Goal: Task Accomplishment & Management: Complete application form

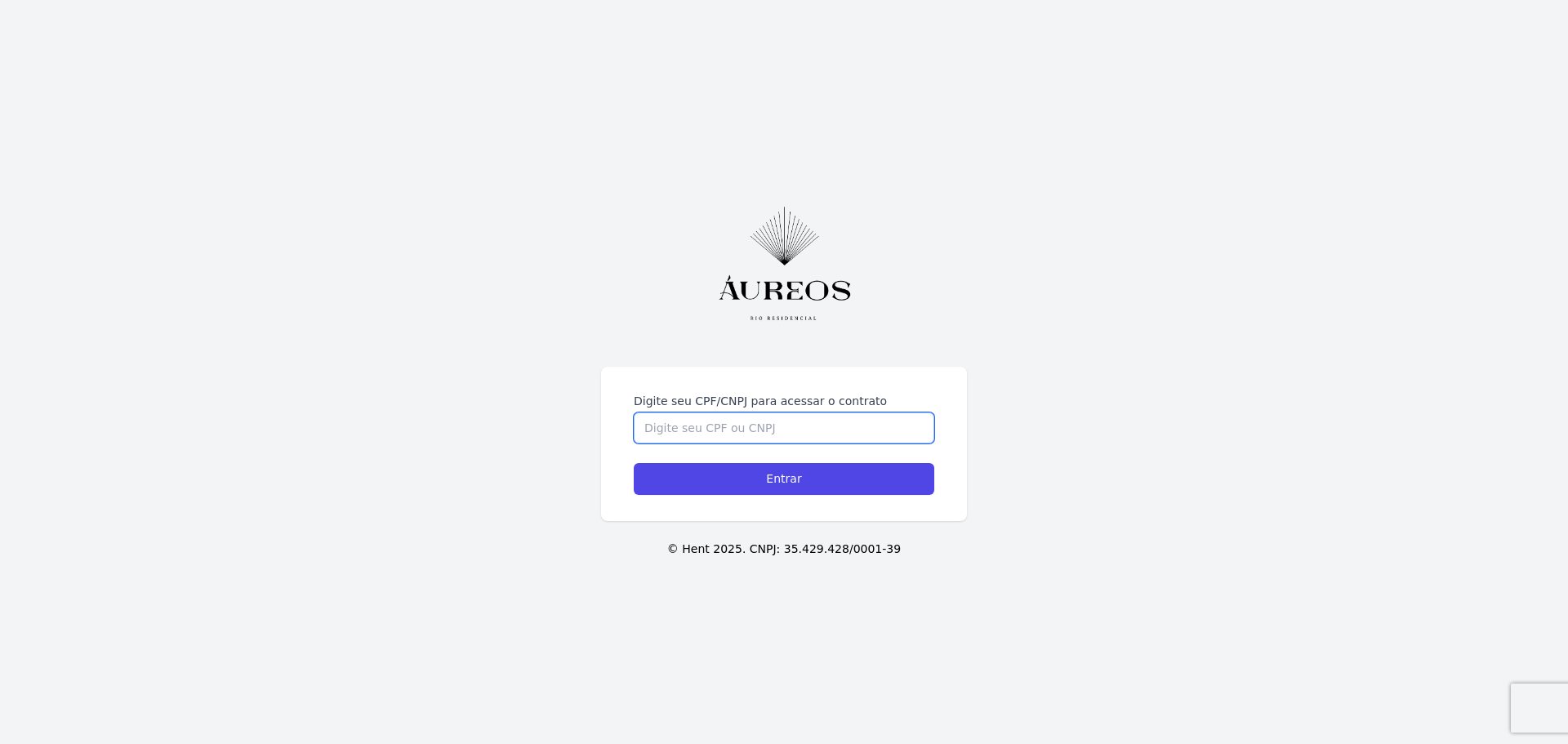
click at [786, 432] on input "Digite seu CPF/CNPJ para acessar o contrato" at bounding box center [784, 427] width 300 height 31
type input "07555777797"
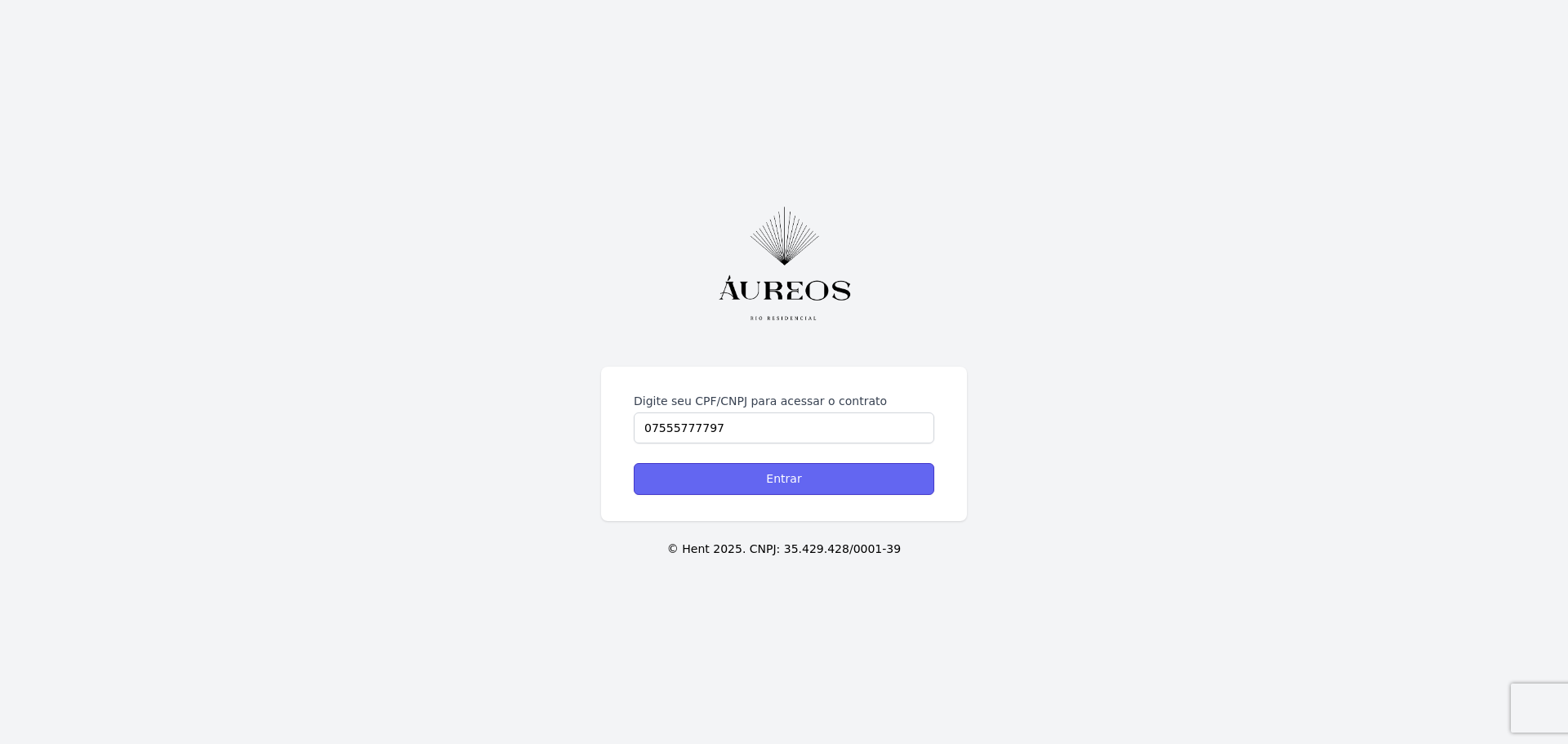
click at [800, 485] on input "Entrar" at bounding box center [784, 478] width 300 height 32
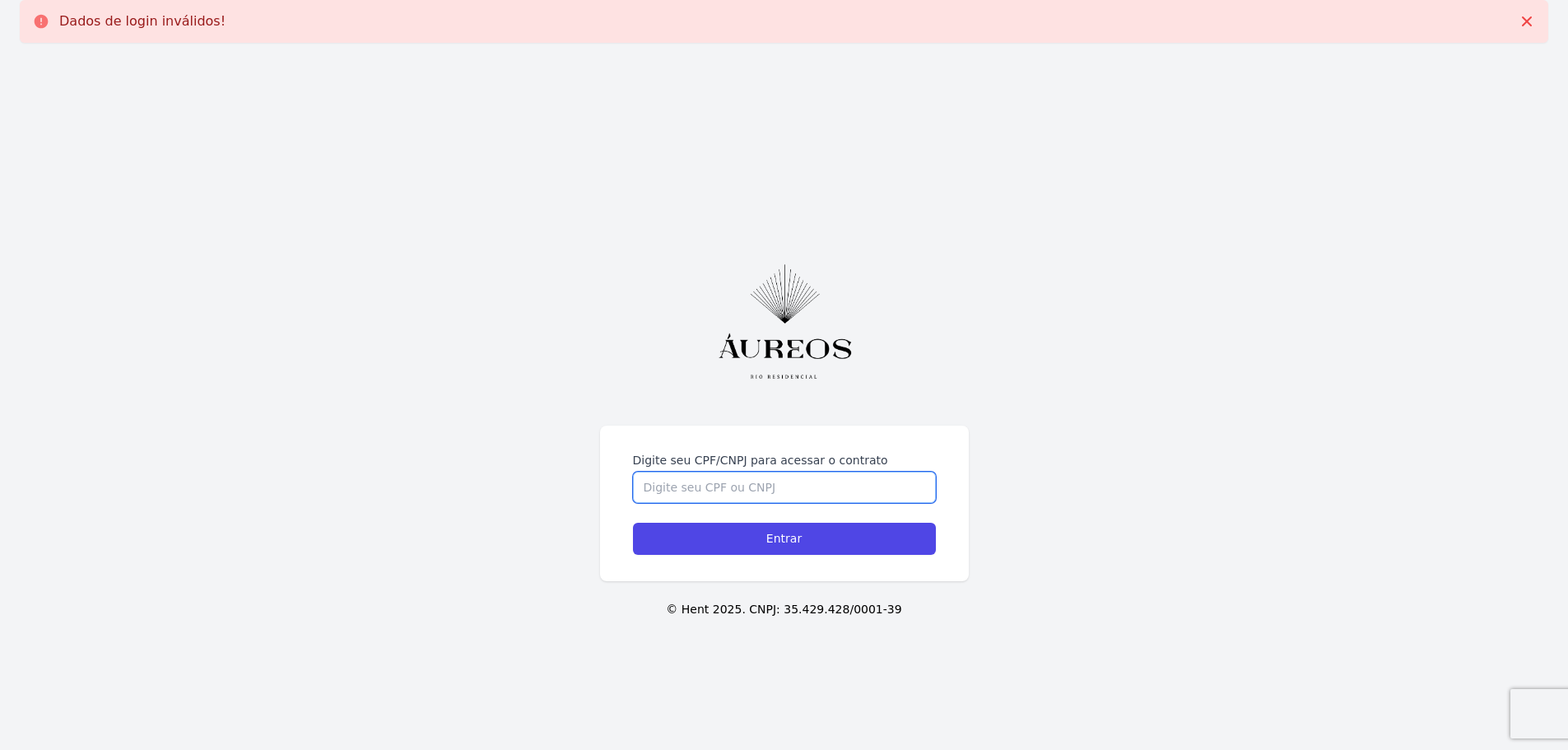
click at [776, 484] on input "Digite seu CPF/CNPJ para acessar o contrato" at bounding box center [784, 487] width 303 height 31
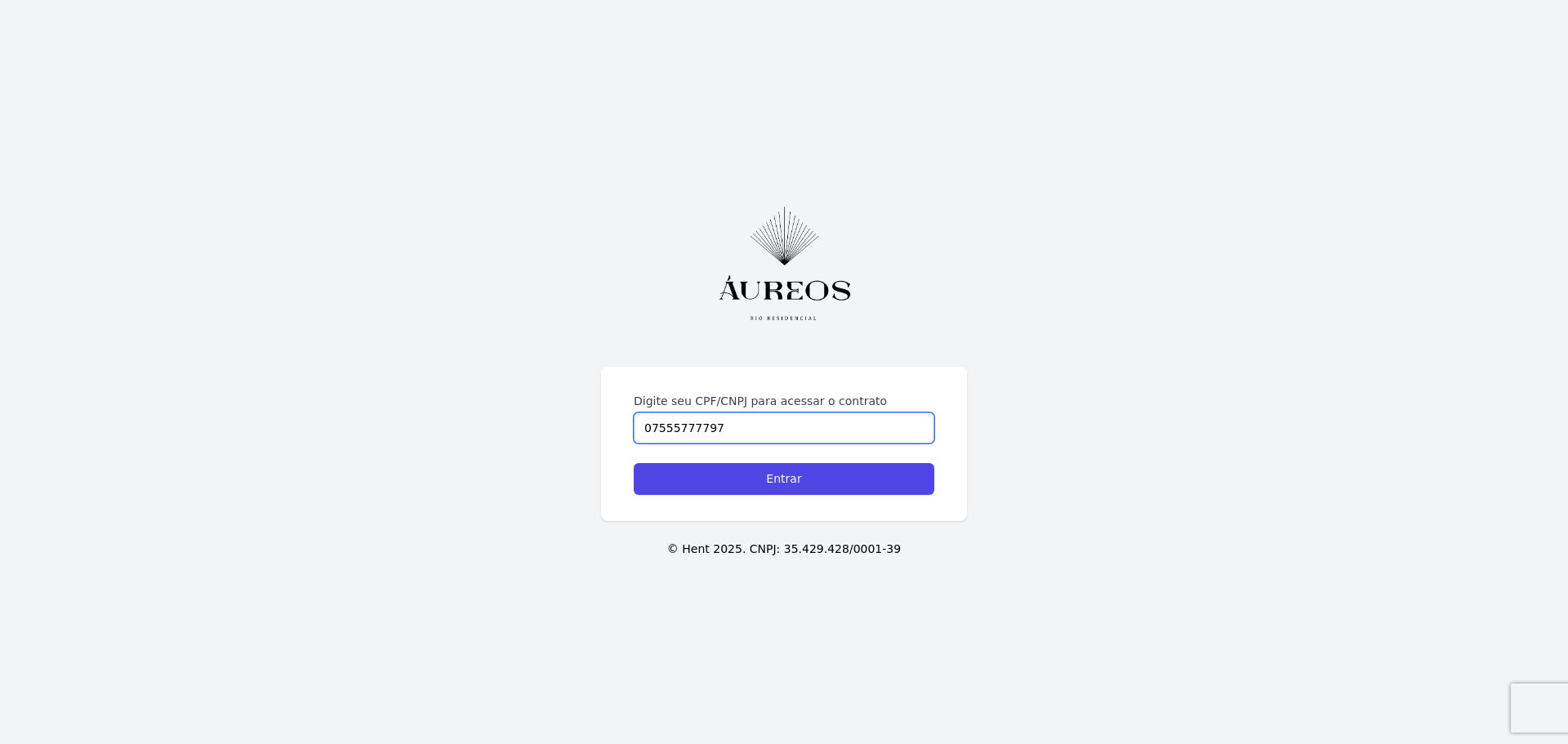
click at [698, 427] on input "07555777797" at bounding box center [784, 427] width 300 height 31
type input "07555777797"
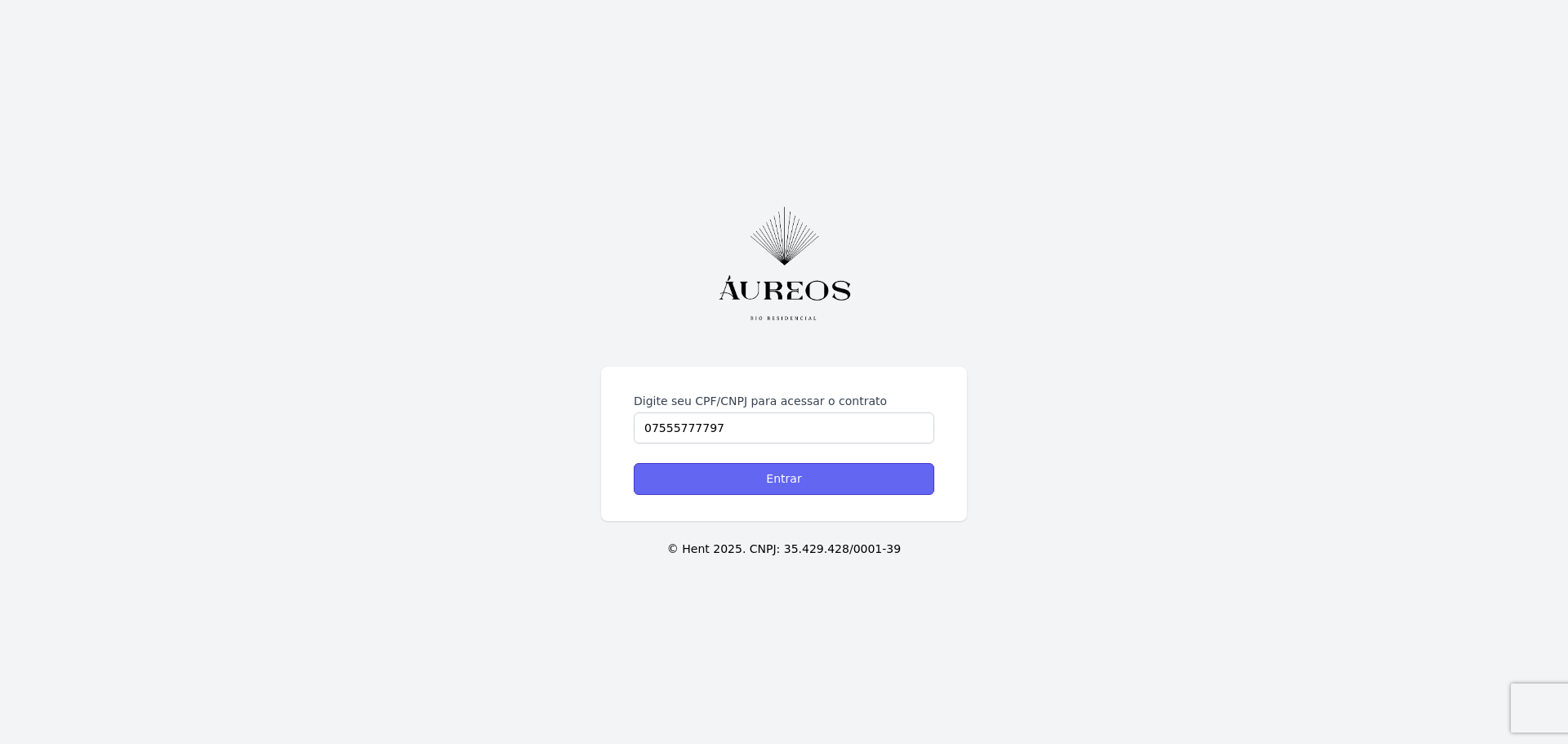
click at [838, 481] on input "Entrar" at bounding box center [784, 478] width 300 height 32
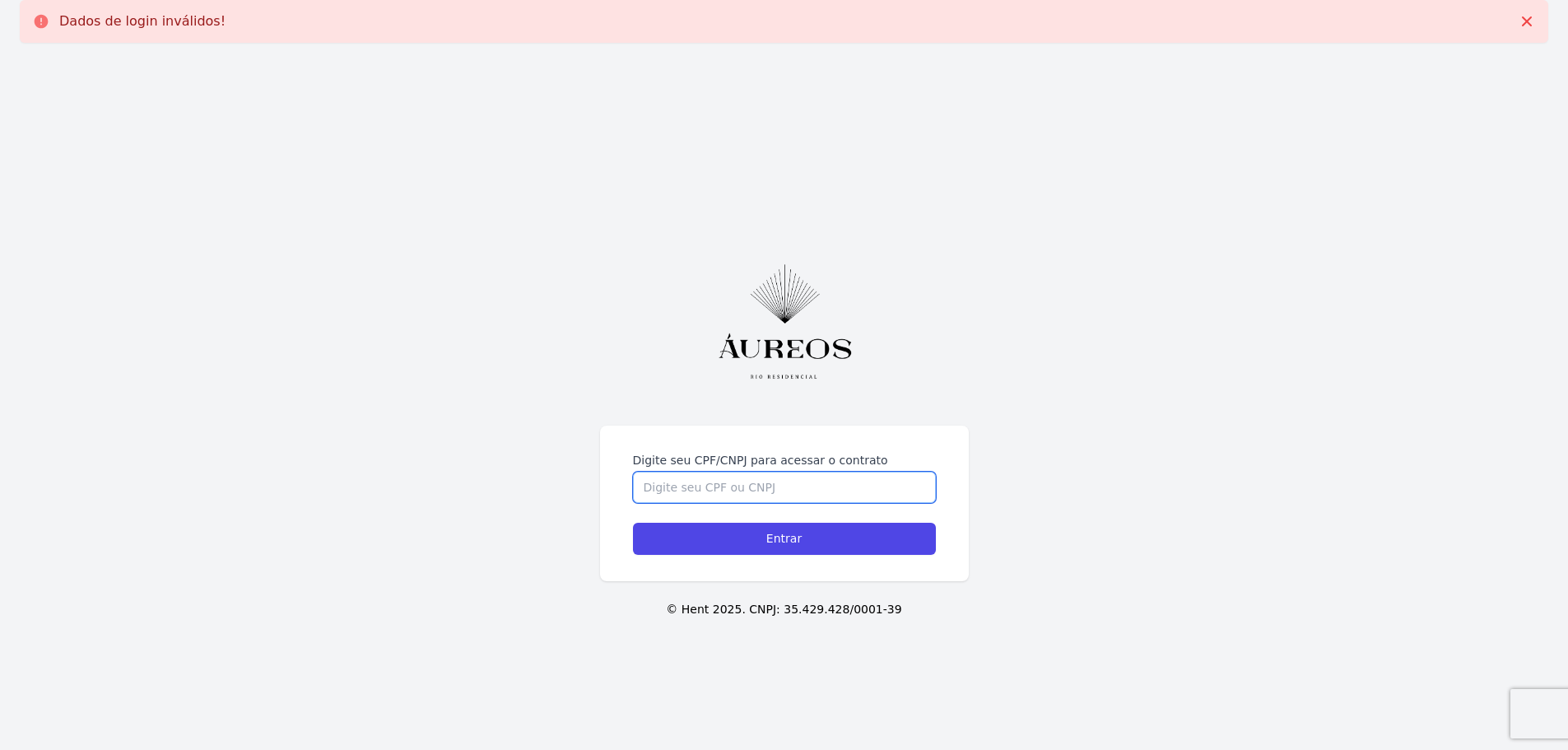
click at [753, 491] on input "Digite seu CPF/CNPJ para acessar o contrato" at bounding box center [784, 487] width 303 height 31
type input "075557777-97"
click at [633, 522] on input "Entrar" at bounding box center [784, 538] width 303 height 32
click at [754, 491] on input "Digite seu CPF/CNPJ para acessar o contrato" at bounding box center [784, 487] width 303 height 31
type input "075557777-97"
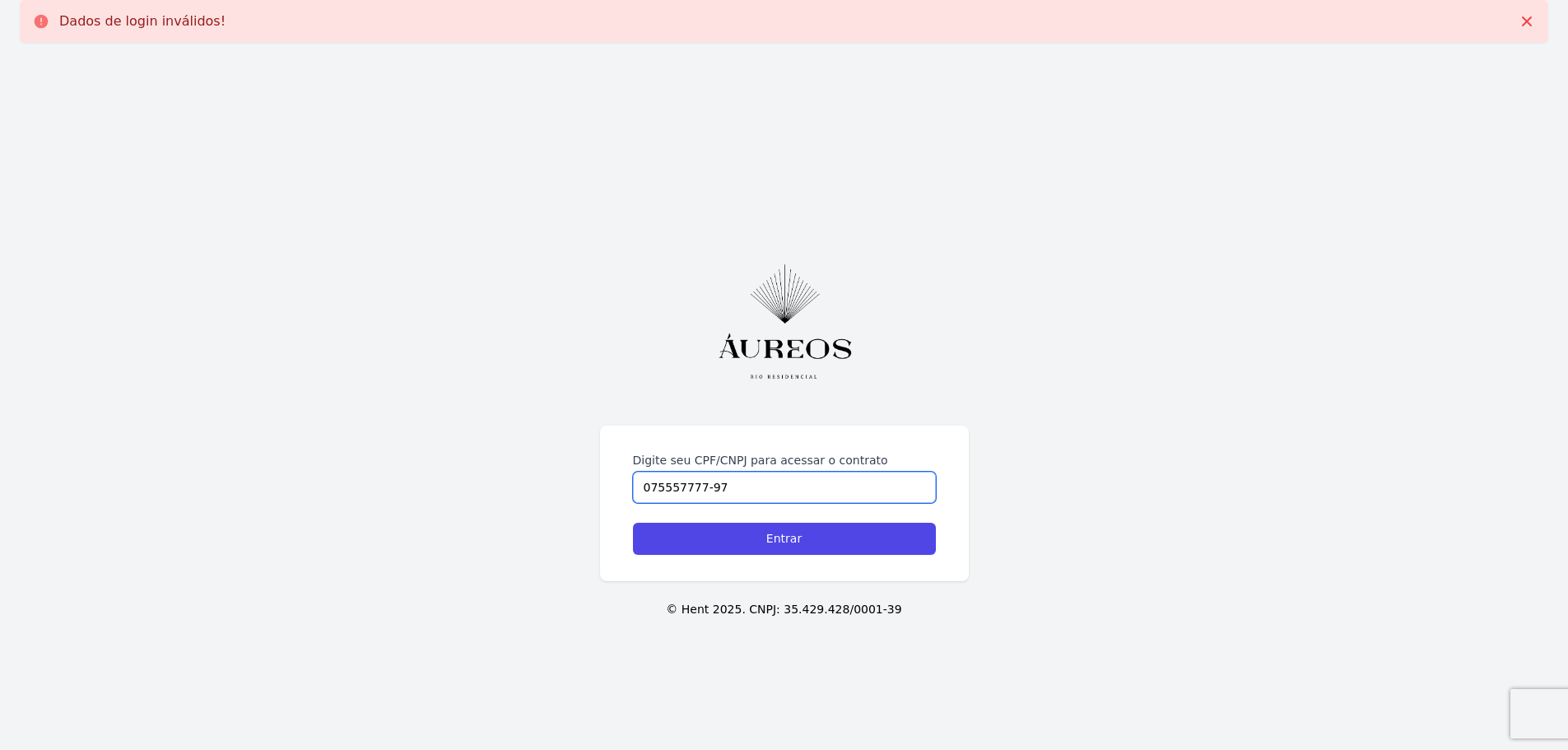
click at [633, 522] on input "Entrar" at bounding box center [784, 538] width 303 height 32
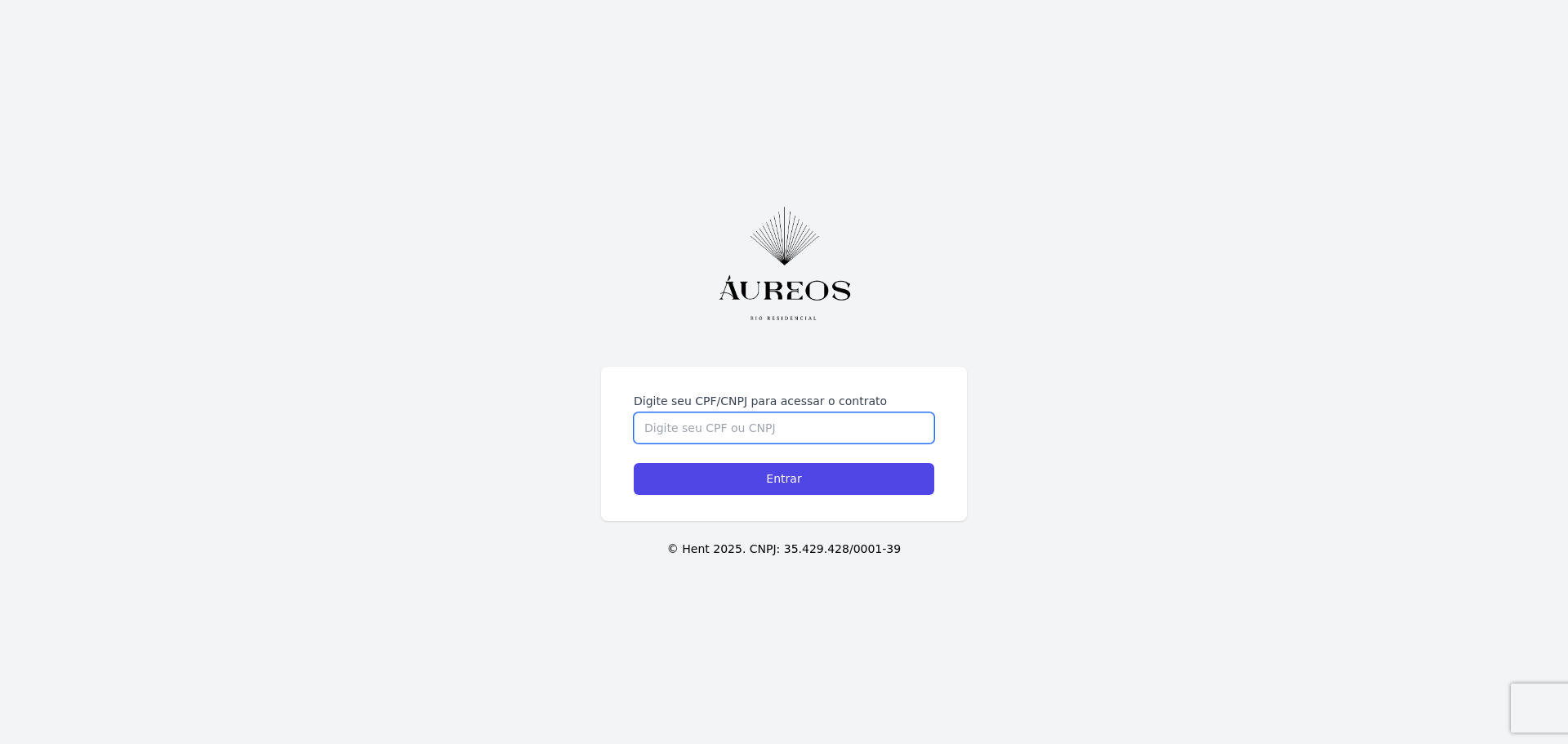
click at [738, 427] on input "Digite seu CPF/CNPJ para acessar o contrato" at bounding box center [784, 427] width 300 height 31
click at [659, 427] on input "075557777" at bounding box center [784, 427] width 300 height 31
click at [662, 428] on input "075557777" at bounding box center [784, 427] width 300 height 31
click at [684, 432] on input "075.557777" at bounding box center [784, 427] width 300 height 31
click at [726, 424] on input "075.557.777" at bounding box center [784, 427] width 300 height 31
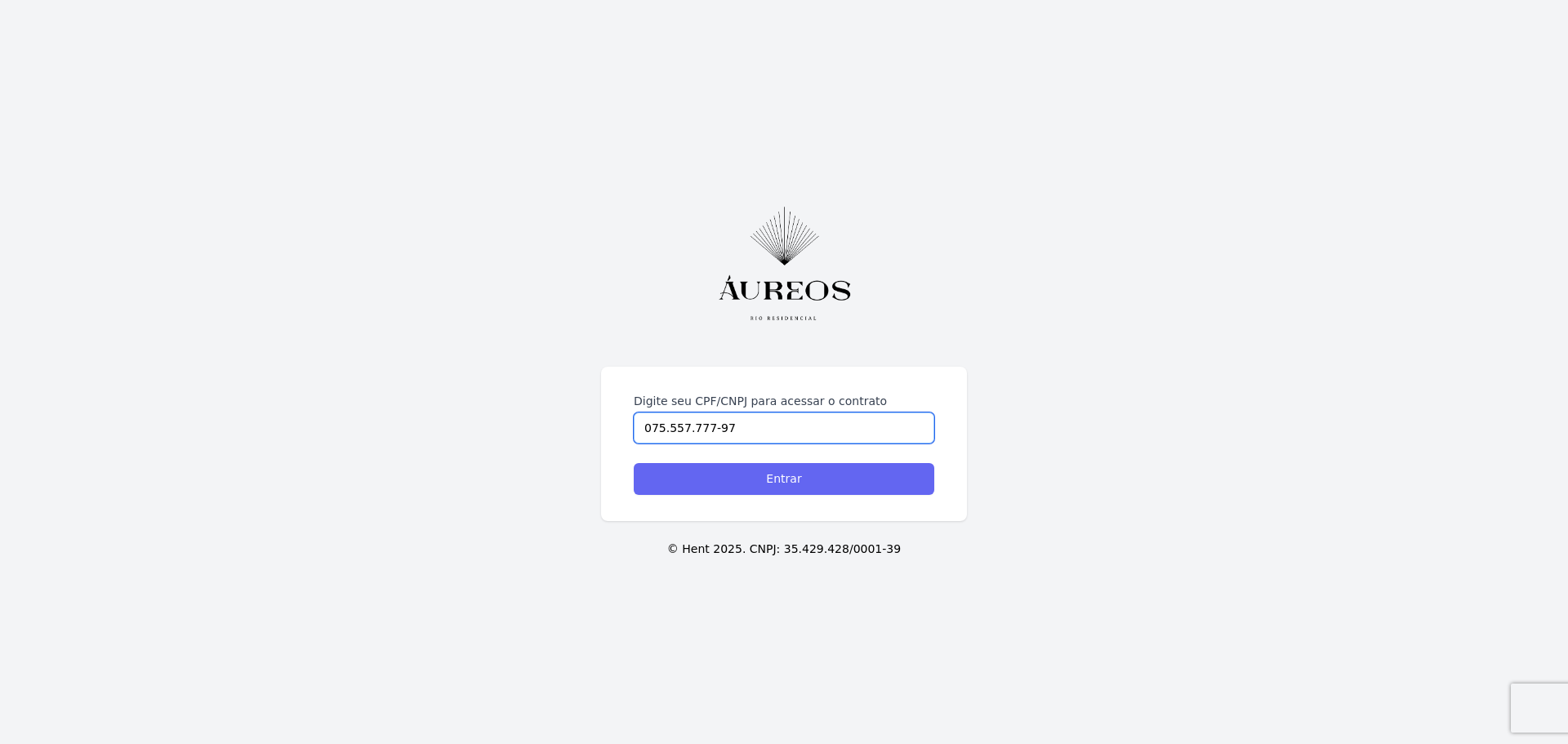
type input "075.557.777-97"
click at [809, 480] on input "Entrar" at bounding box center [784, 478] width 300 height 32
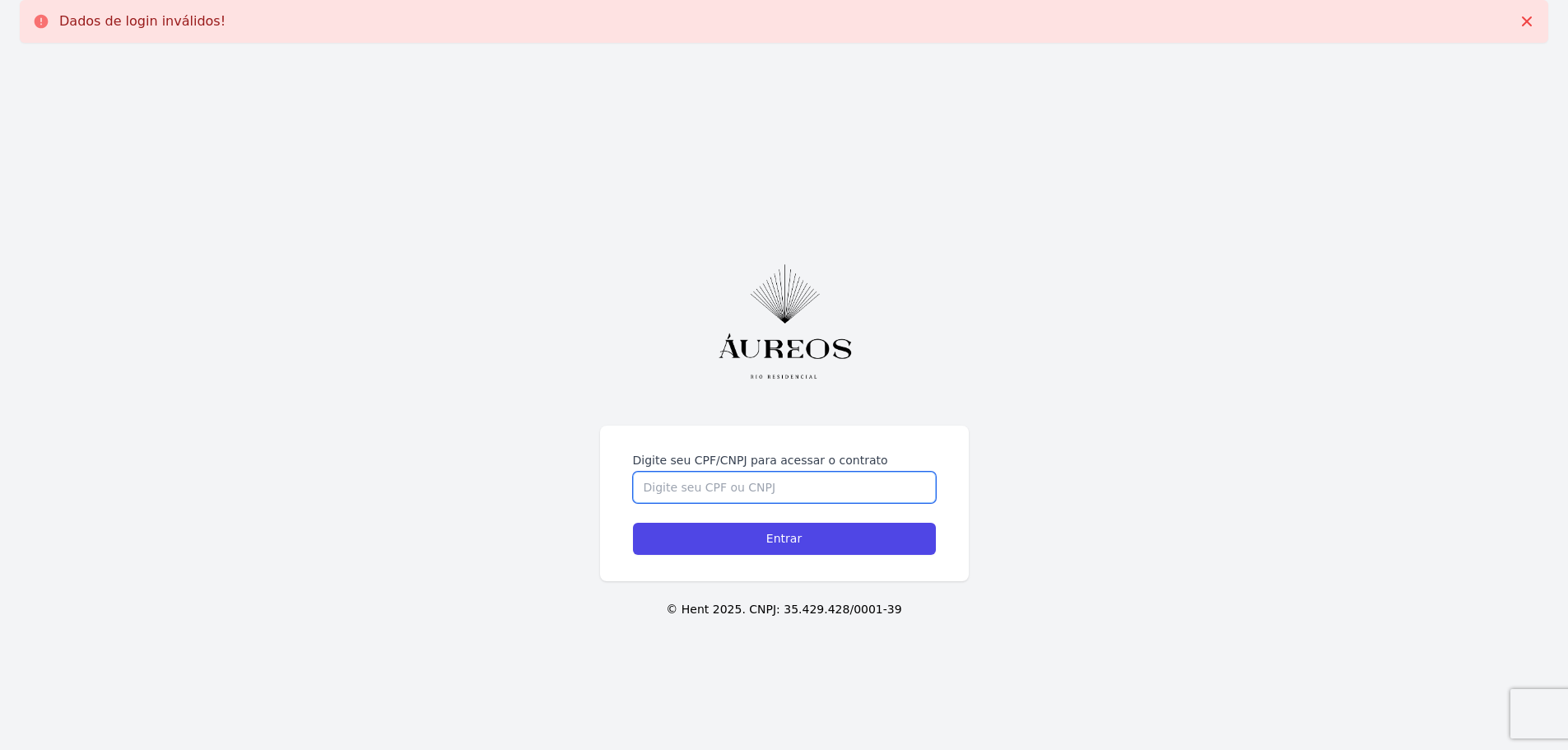
drag, startPoint x: 0, startPoint y: 0, endPoint x: 815, endPoint y: 484, distance: 947.9
click at [815, 484] on input "Digite seu CPF/CNPJ para acessar o contrato" at bounding box center [784, 487] width 303 height 31
type input "07812153746"
click at [633, 522] on input "Entrar" at bounding box center [784, 538] width 303 height 32
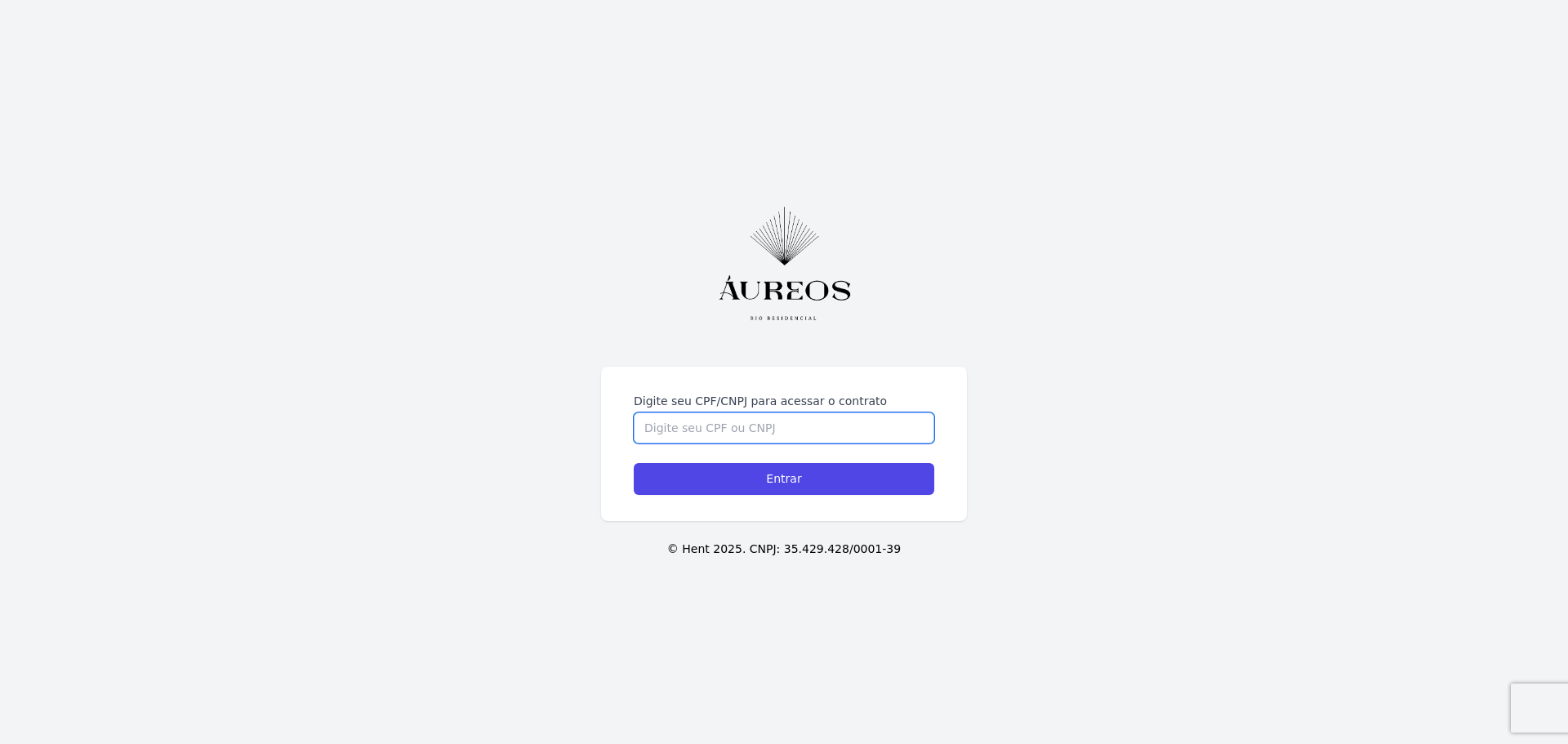
click at [782, 429] on input "Digite seu CPF/CNPJ para acessar o contrato" at bounding box center [784, 427] width 300 height 31
type input "07555777797"
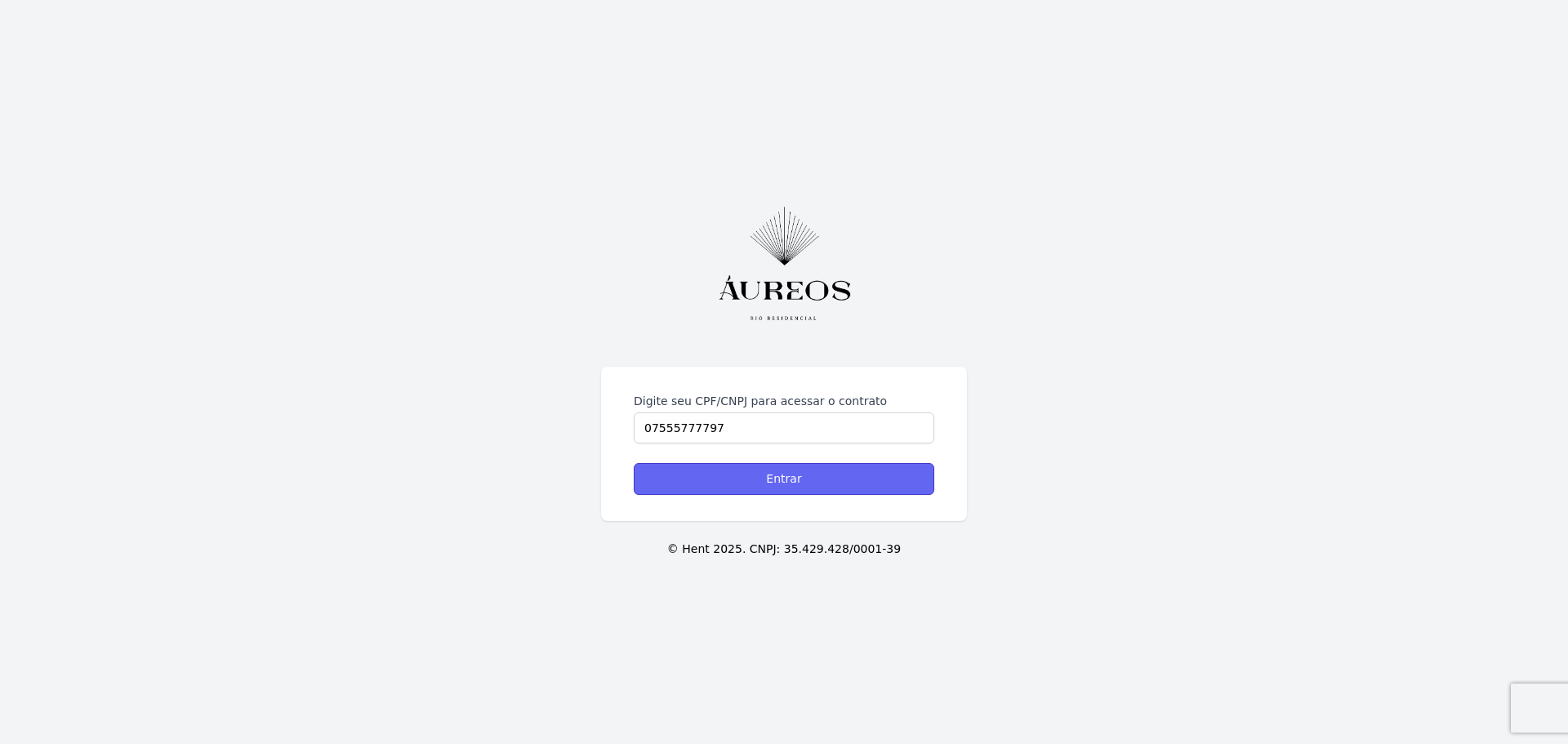
click at [796, 486] on input "Entrar" at bounding box center [784, 478] width 300 height 32
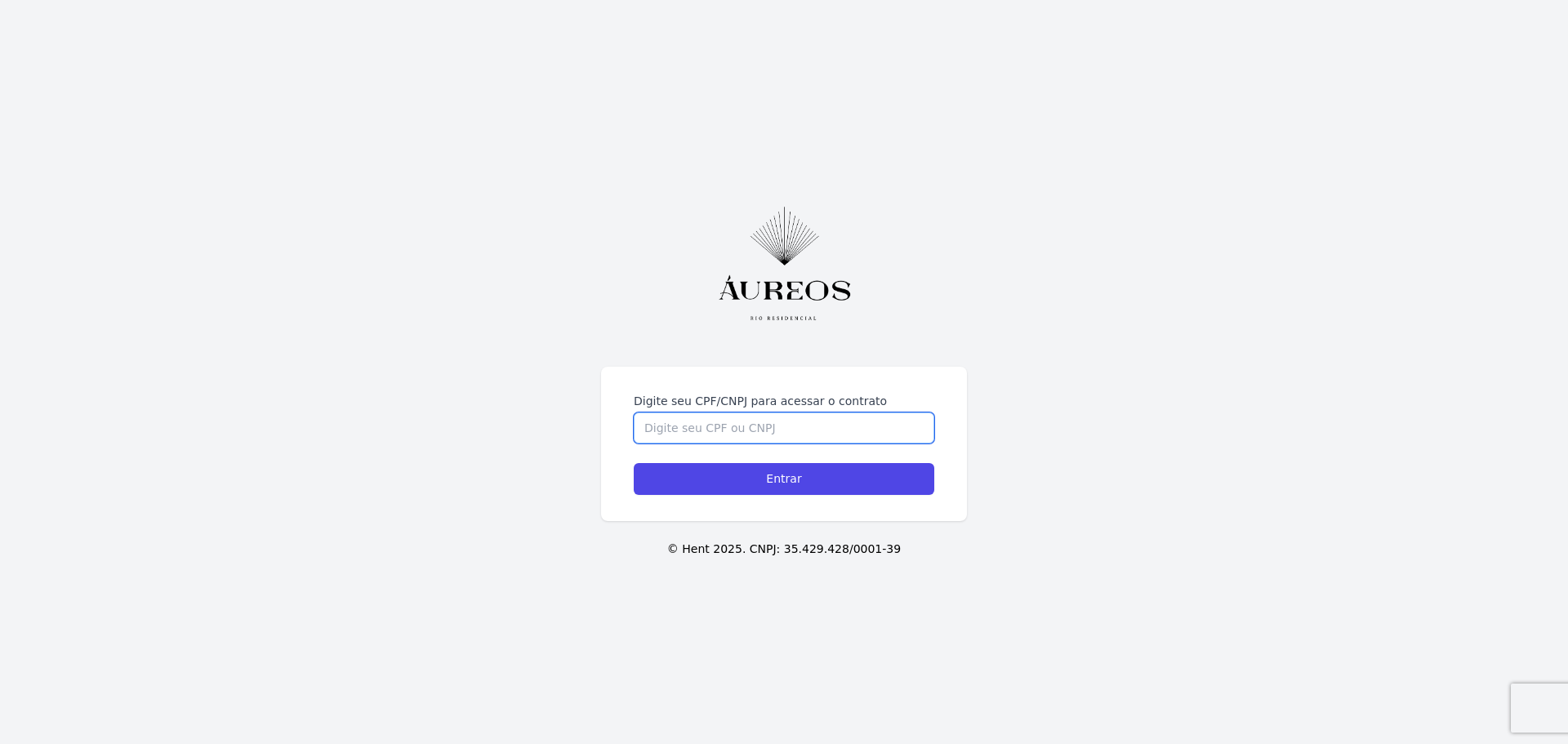
click at [742, 434] on input "Digite seu CPF/CNPJ para acessar o contrato" at bounding box center [784, 427] width 300 height 31
type input "075557777797"
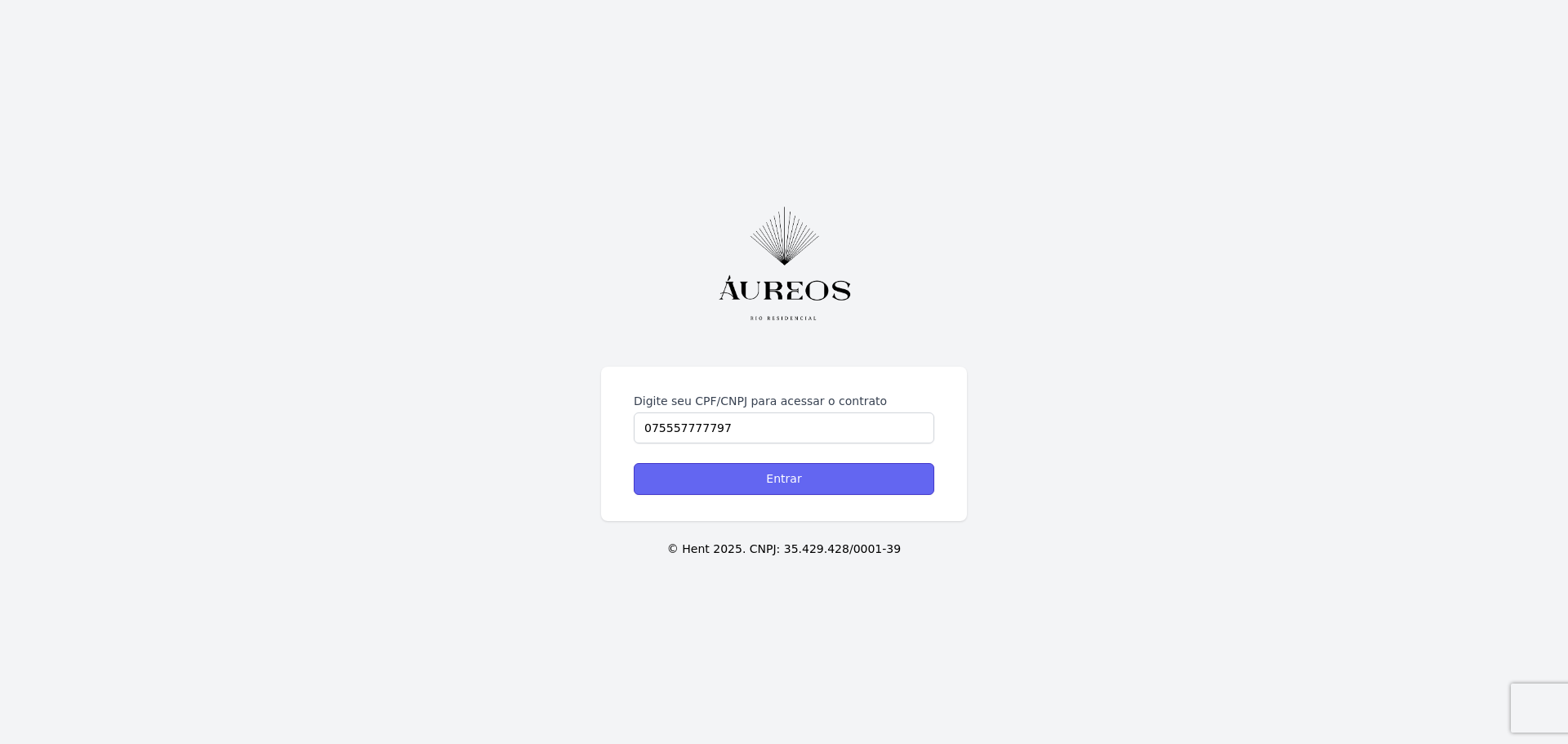
click at [778, 480] on input "Entrar" at bounding box center [784, 478] width 300 height 32
